Goal: Find specific page/section: Find specific page/section

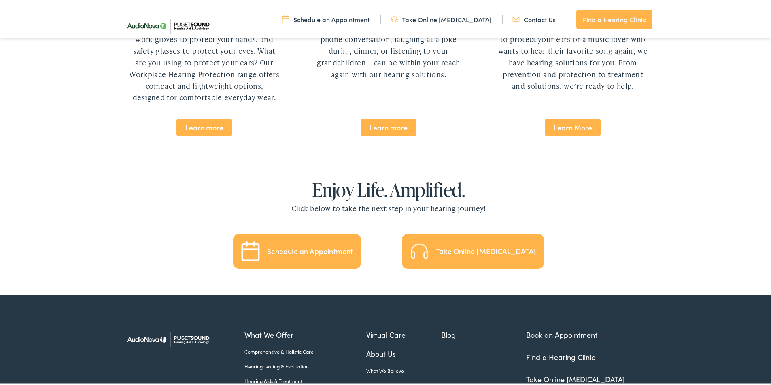
scroll to position [1774, 0]
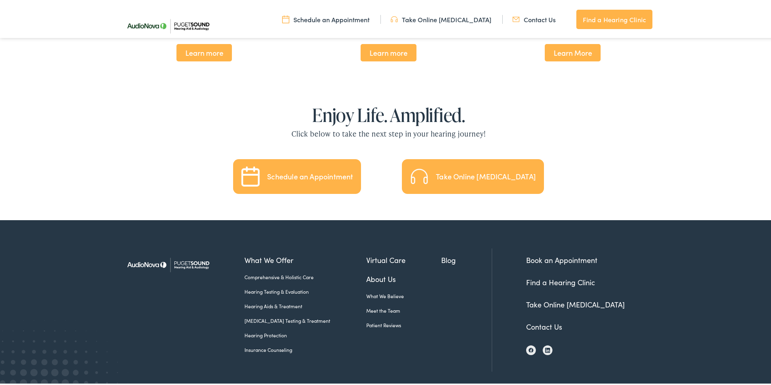
click at [546, 320] on link "Contact Us" at bounding box center [544, 325] width 36 height 10
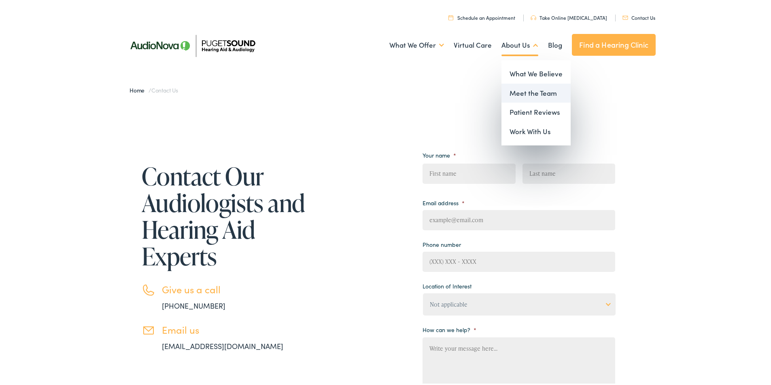
click at [529, 94] on link "Meet the Team" at bounding box center [535, 91] width 69 height 19
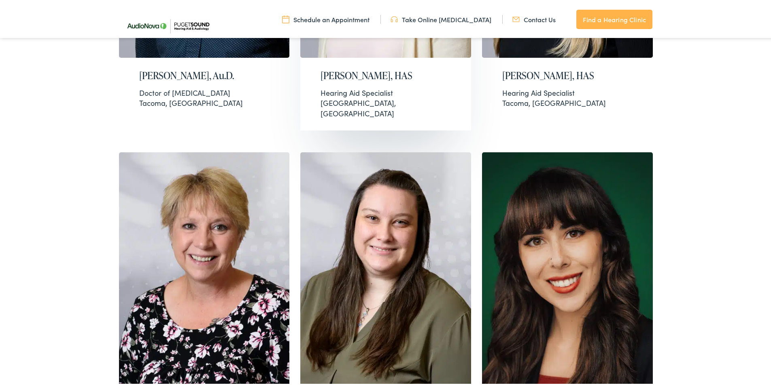
scroll to position [768, 0]
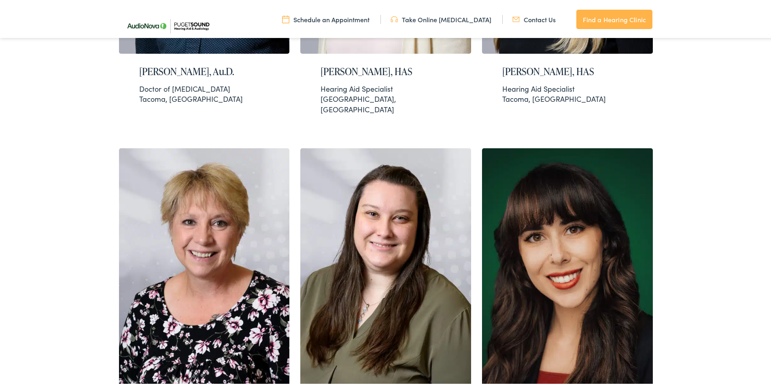
click at [690, 210] on div "Meet Our Audiologists At Puget Sound Hearing Aid & Audiology, we love our team,…" at bounding box center [388, 252] width 777 height 1871
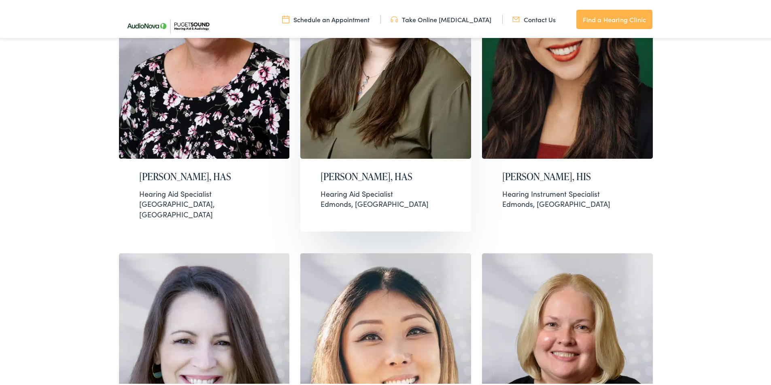
click at [354, 169] on h2 "Mara Eidsvoog, HAS" at bounding box center [385, 175] width 130 height 12
